Goal: Information Seeking & Learning: Check status

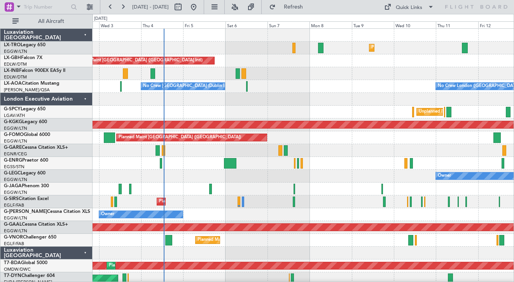
click at [336, 95] on div at bounding box center [302, 99] width 421 height 13
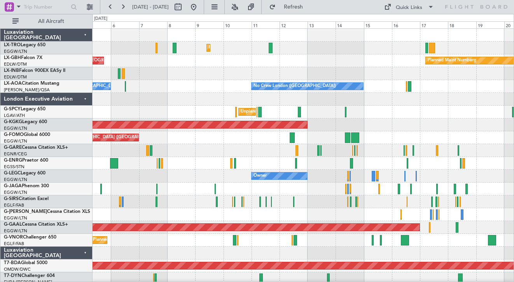
click at [329, 69] on div "Unplanned Maint [GEOGRAPHIC_DATA] (Al Maktoum Intl)" at bounding box center [302, 73] width 421 height 13
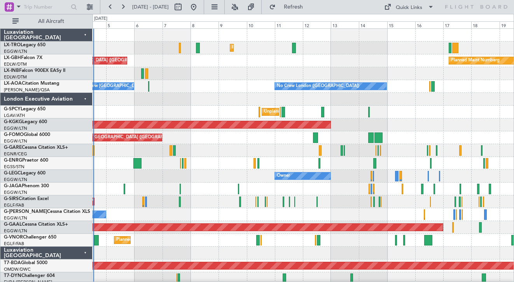
click at [157, 99] on div at bounding box center [302, 99] width 421 height 13
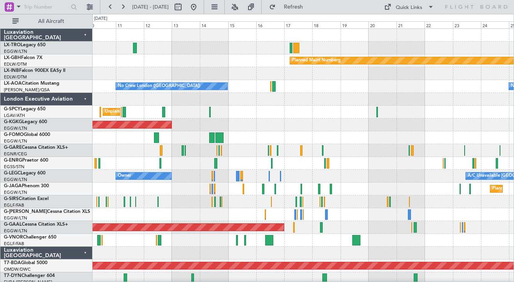
click at [337, 118] on div "Unplanned Maint [GEOGRAPHIC_DATA] ([PERSON_NAME] Intl)" at bounding box center [302, 112] width 421 height 13
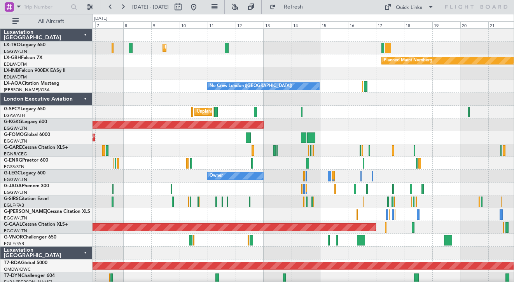
click at [513, 138] on html "[DATE] - [DATE] Refresh Quick Links All Aircraft Planned [GEOGRAPHIC_DATA] Plan…" at bounding box center [257, 141] width 514 height 282
